Goal: Download file/media

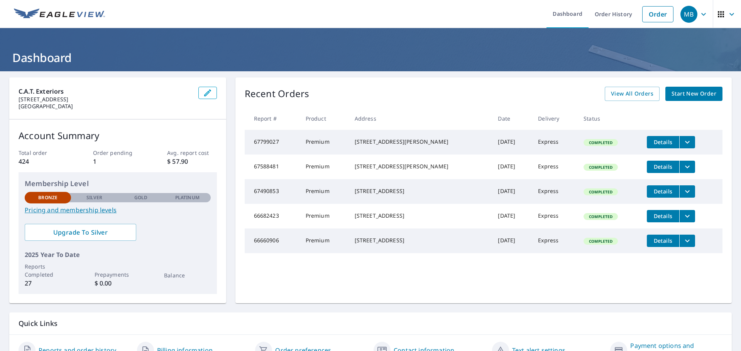
click at [680, 93] on span "Start New Order" at bounding box center [693, 94] width 45 height 10
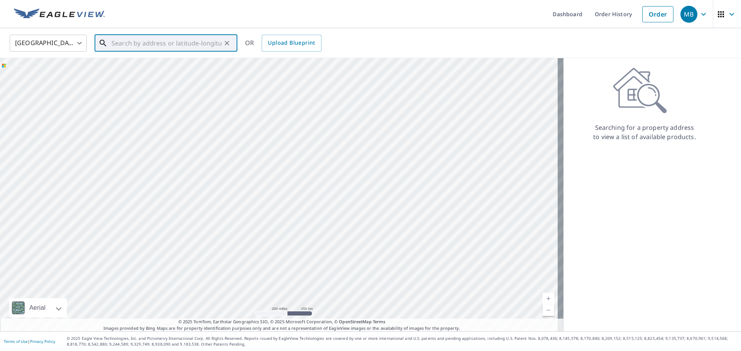
click at [163, 42] on input "text" at bounding box center [166, 43] width 110 height 22
type input "5"
click at [167, 44] on input "[STREET_ADDRESS]" at bounding box center [166, 43] width 110 height 22
click at [142, 45] on input "[STREET_ADDRESS]" at bounding box center [166, 43] width 110 height 22
click at [138, 62] on span "[STREET_ADDRESS][PERSON_NAME]" at bounding box center [170, 65] width 121 height 9
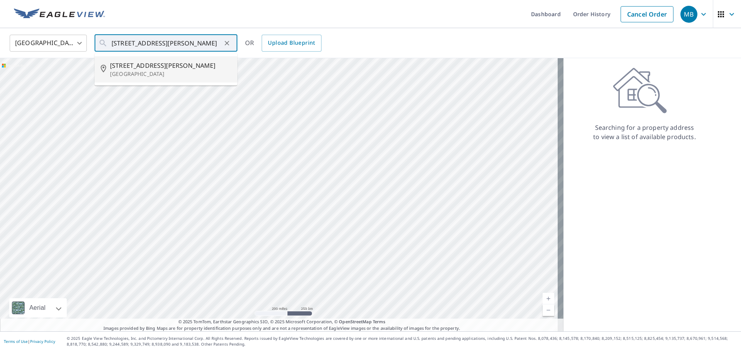
type input "[STREET_ADDRESS][PERSON_NAME]"
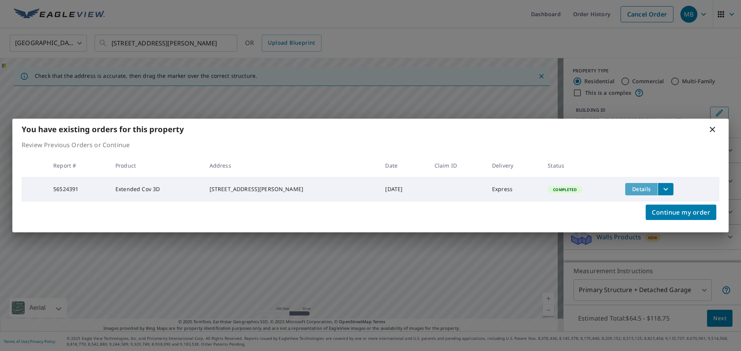
click at [629, 187] on span "Details" at bounding box center [640, 189] width 23 height 7
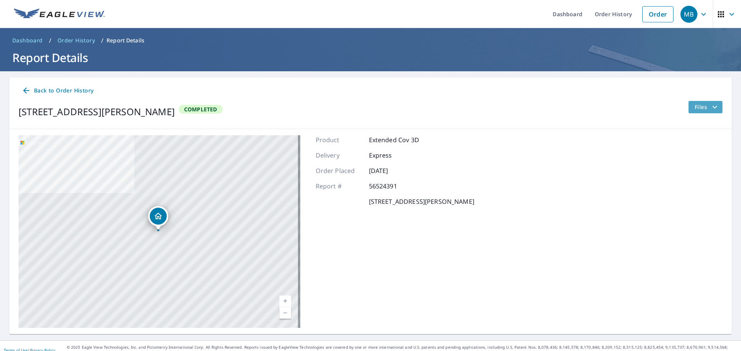
click at [699, 109] on span "Files" at bounding box center [706, 107] width 25 height 9
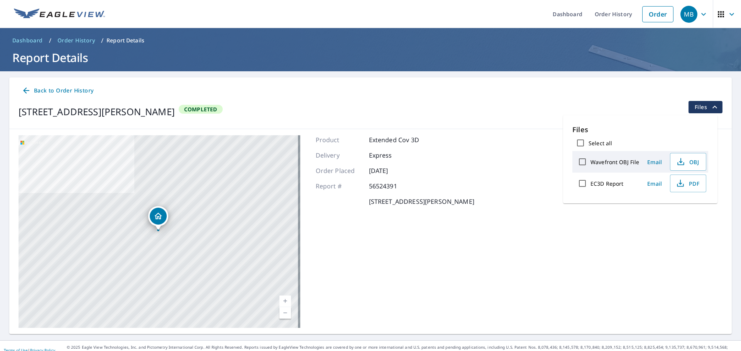
click at [578, 143] on input "Select all" at bounding box center [580, 143] width 16 height 16
checkbox input "true"
click at [680, 213] on span "Download" at bounding box center [678, 210] width 41 height 9
